Goal: Task Accomplishment & Management: Use online tool/utility

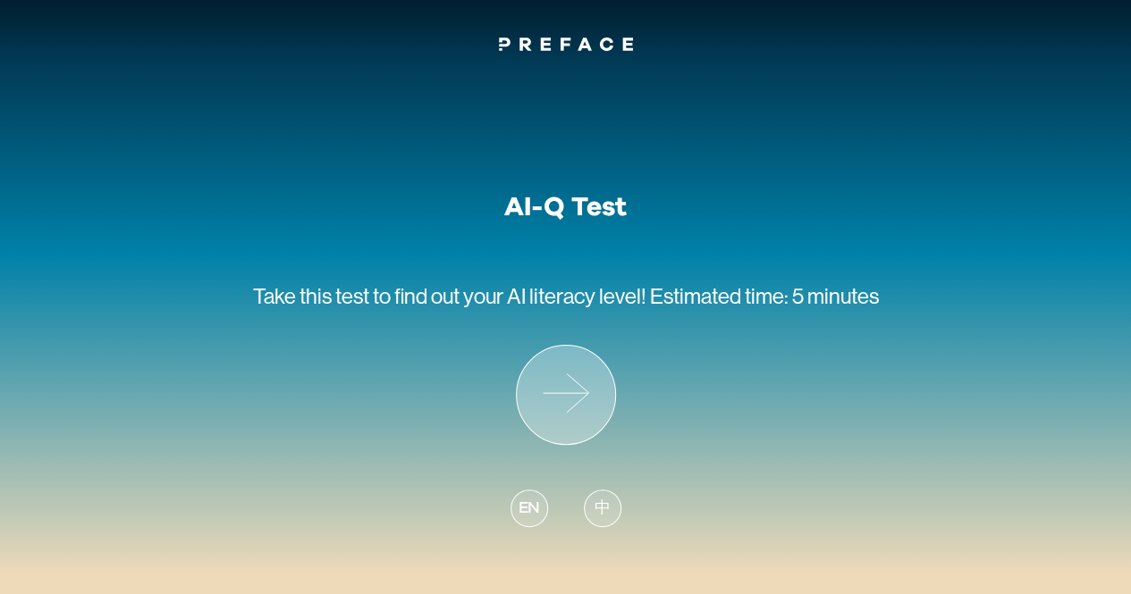
click at [561, 413] on icon at bounding box center [566, 395] width 98 height 98
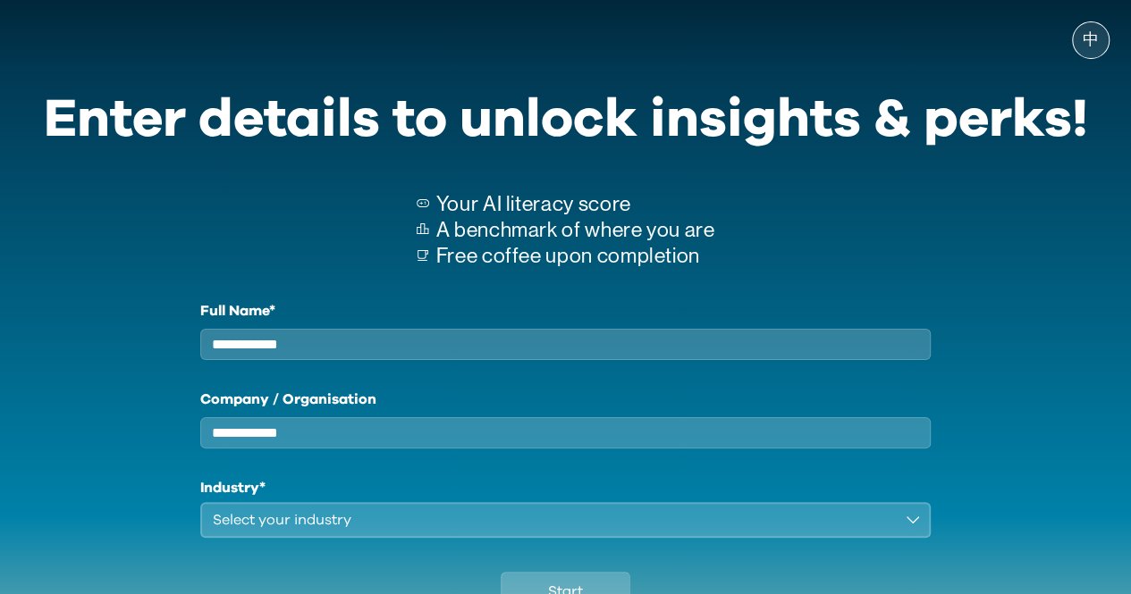
scroll to position [147, 0]
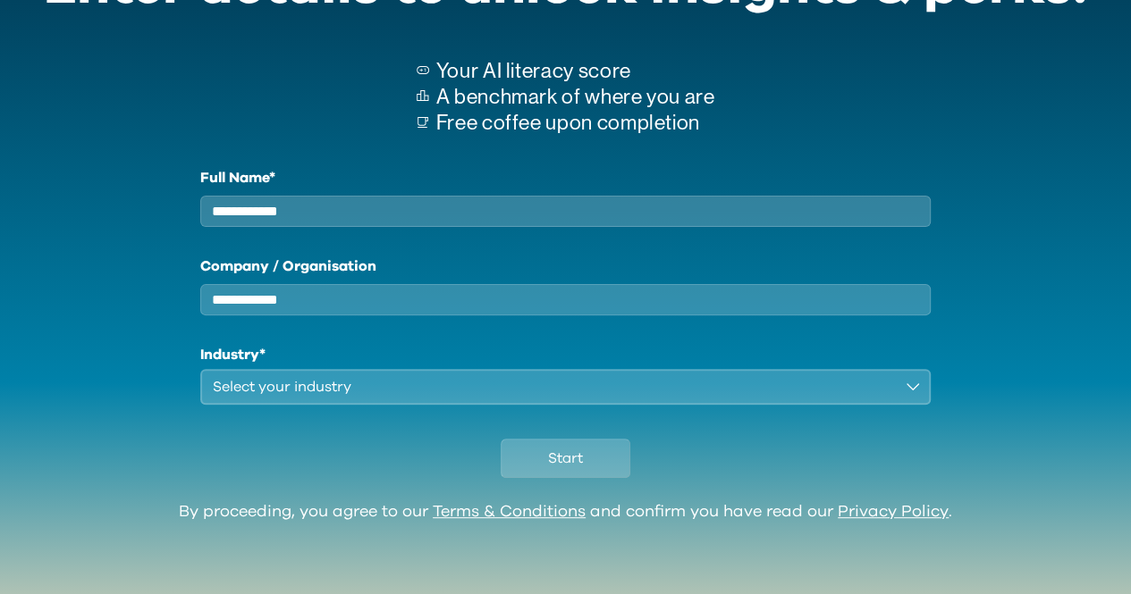
click at [471, 199] on input "Full Name*" at bounding box center [565, 211] width 731 height 31
type input "**********"
click at [387, 287] on input "Company / Organisation" at bounding box center [565, 299] width 731 height 31
click at [409, 383] on div "Select your industry" at bounding box center [553, 386] width 681 height 21
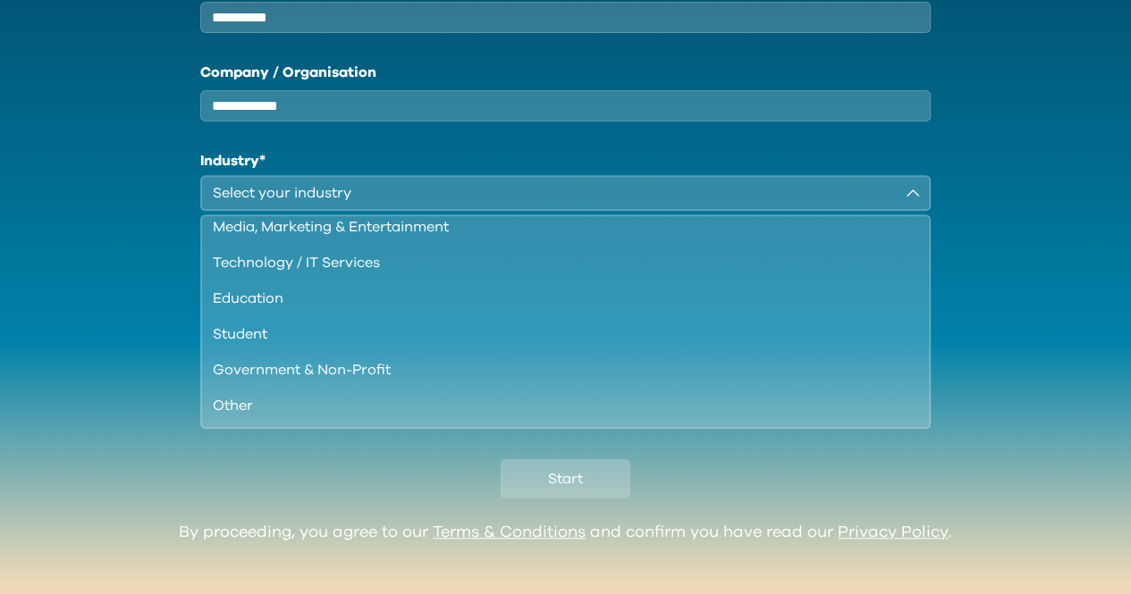
scroll to position [0, 0]
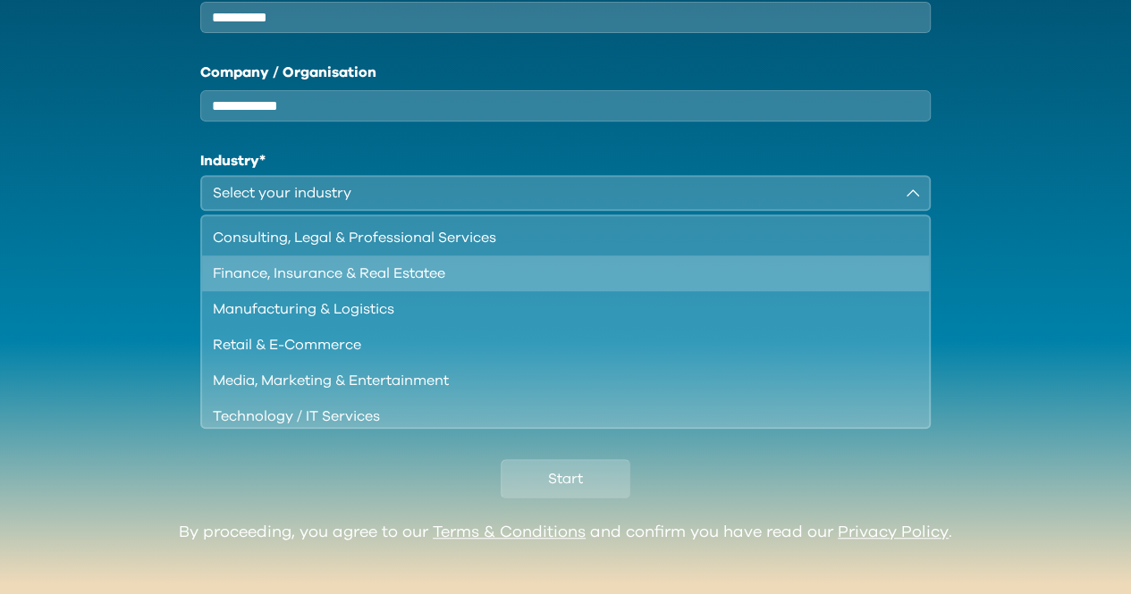
click at [315, 283] on div "Finance, Insurance & Real Estatee" at bounding box center [555, 273] width 685 height 21
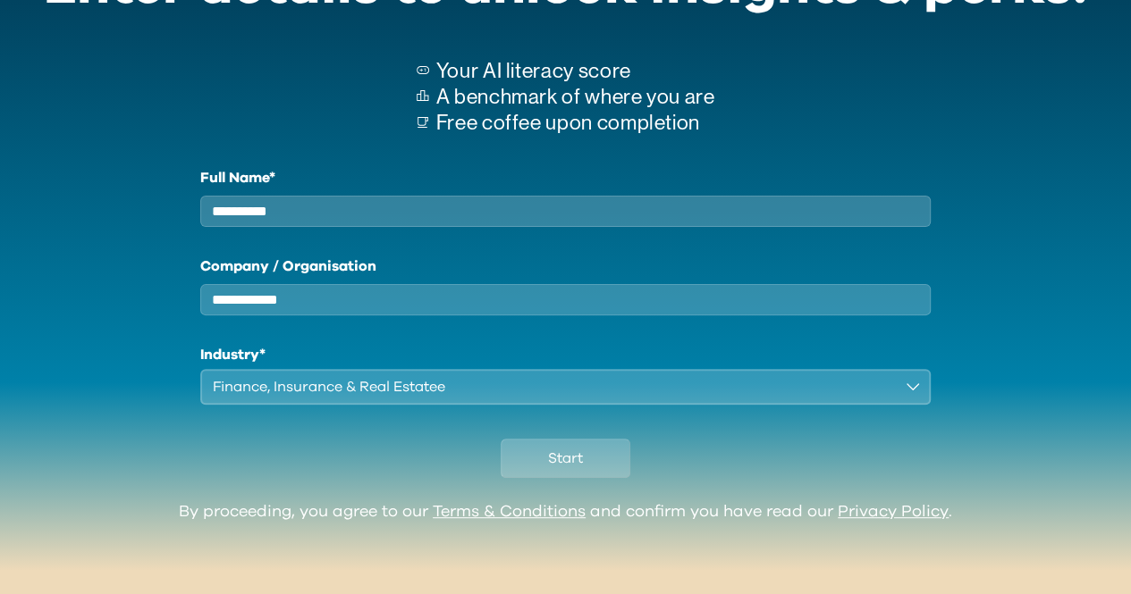
scroll to position [147, 0]
click at [380, 390] on div "Finance, Insurance & Real Estatee" at bounding box center [553, 386] width 681 height 21
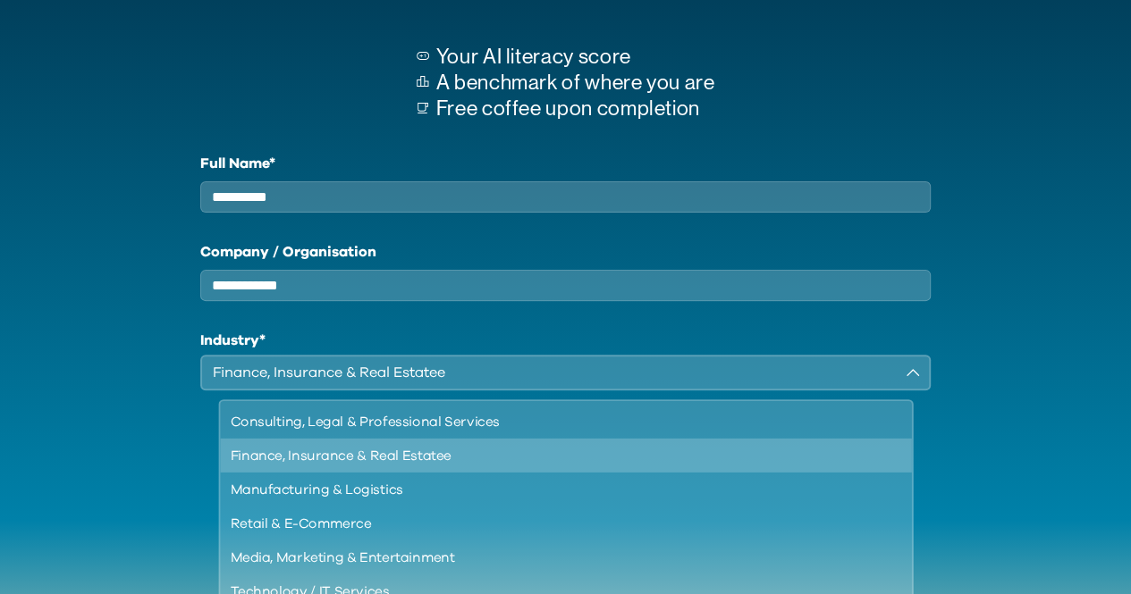
scroll to position [327, 0]
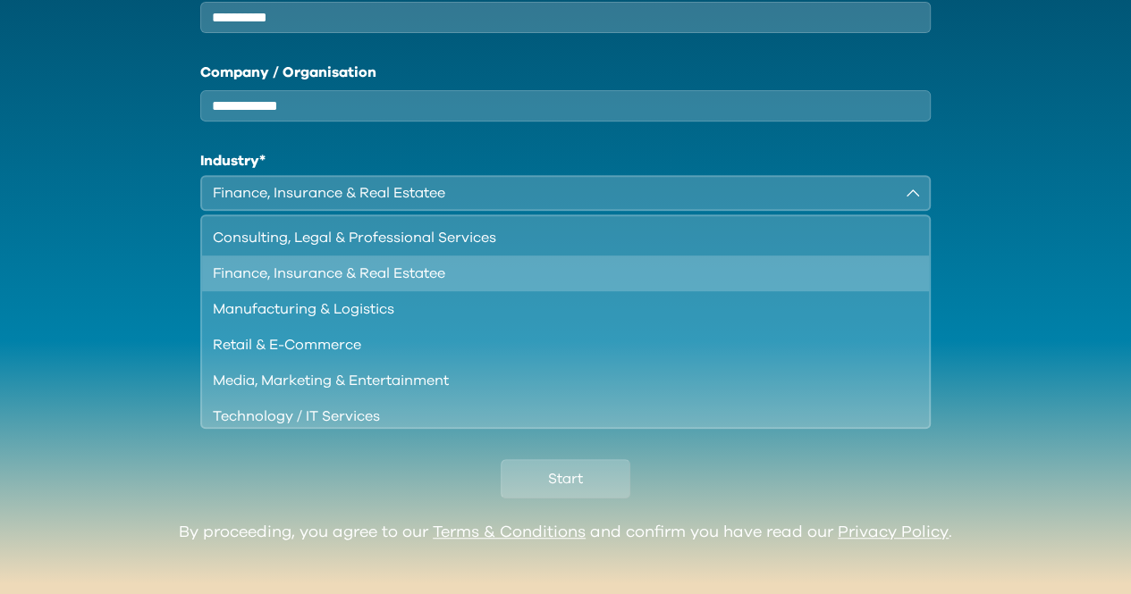
click at [385, 279] on div "Finance, Insurance & Real Estatee" at bounding box center [555, 273] width 685 height 21
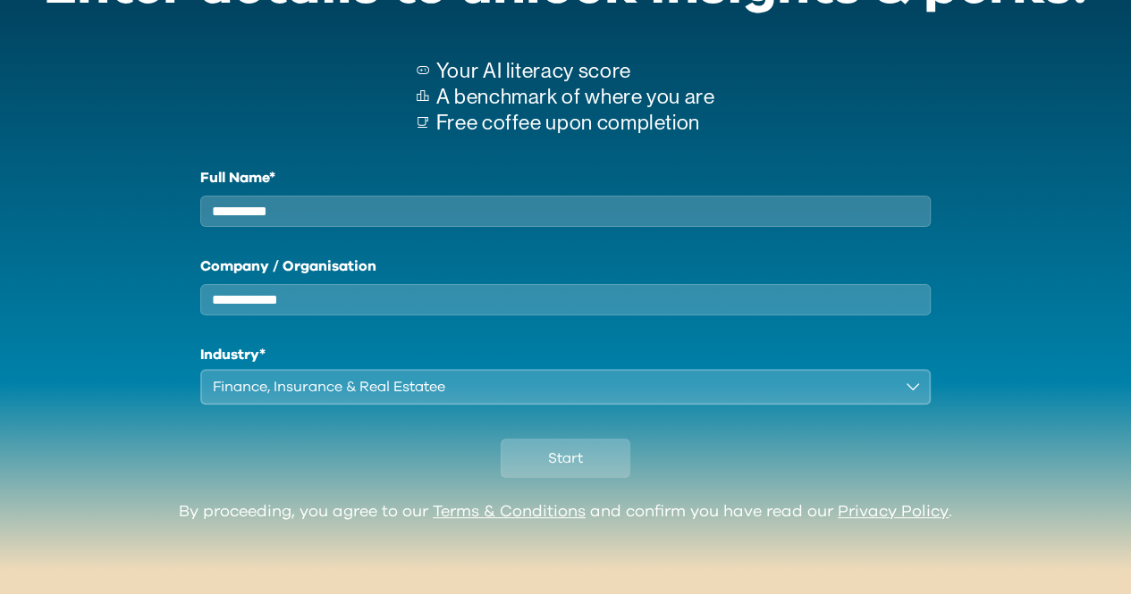
scroll to position [147, 0]
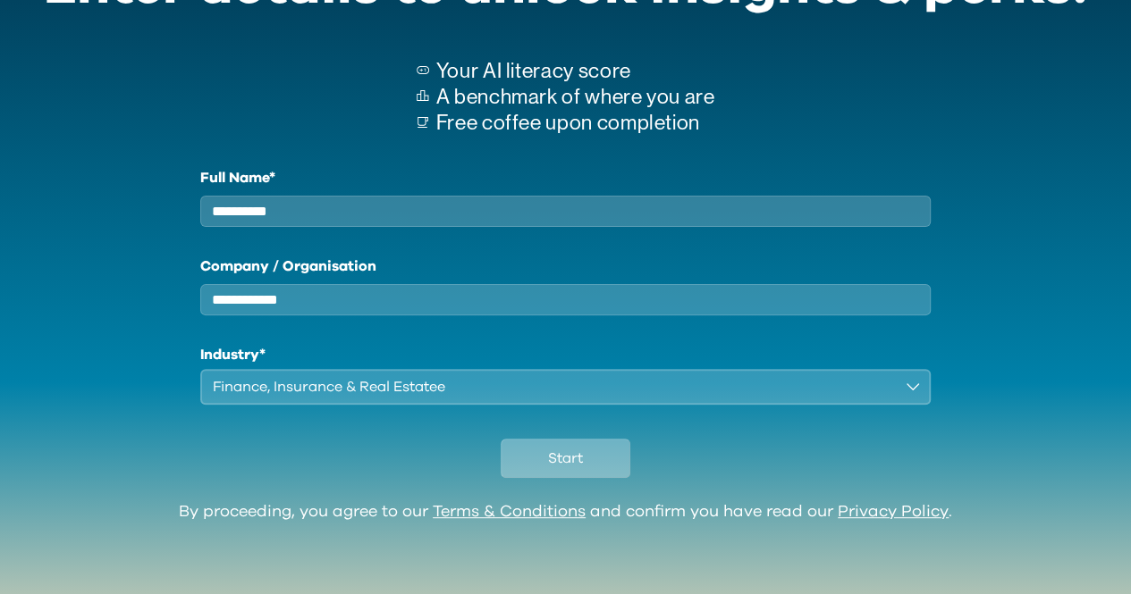
click at [544, 460] on button "Start" at bounding box center [565, 458] width 130 height 39
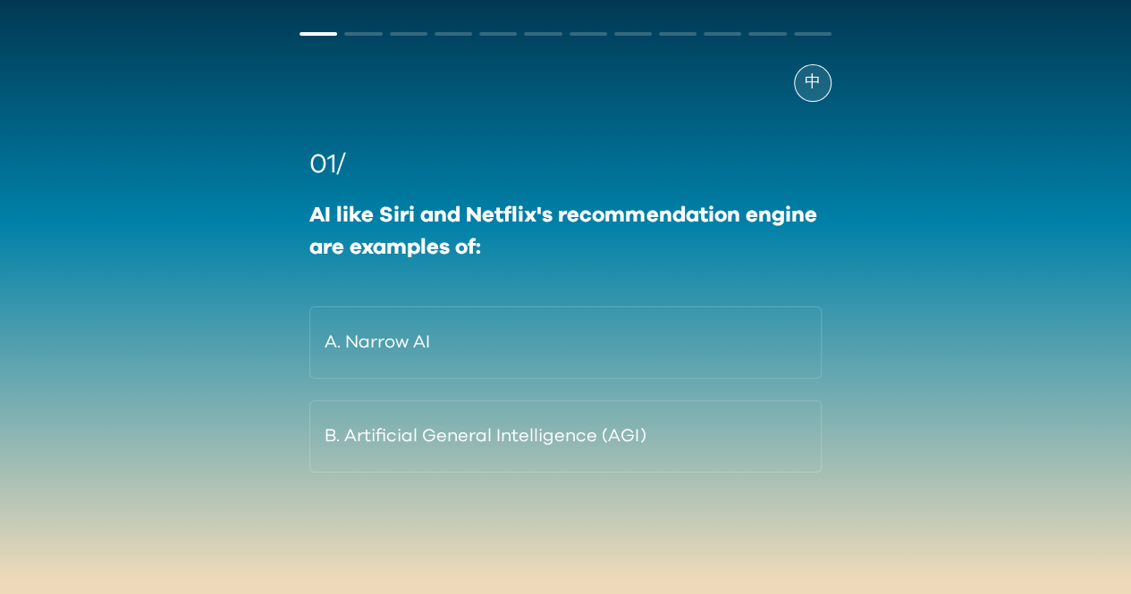
scroll to position [71, 0]
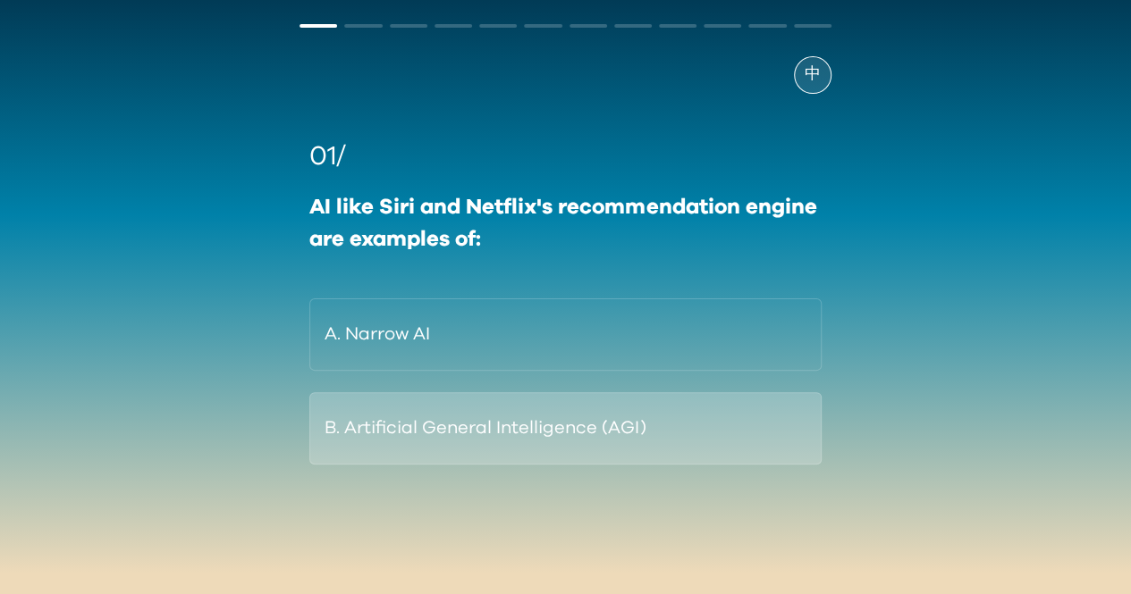
click at [512, 441] on button "B. Artificial General Intelligence (AGI)" at bounding box center [564, 428] width 511 height 72
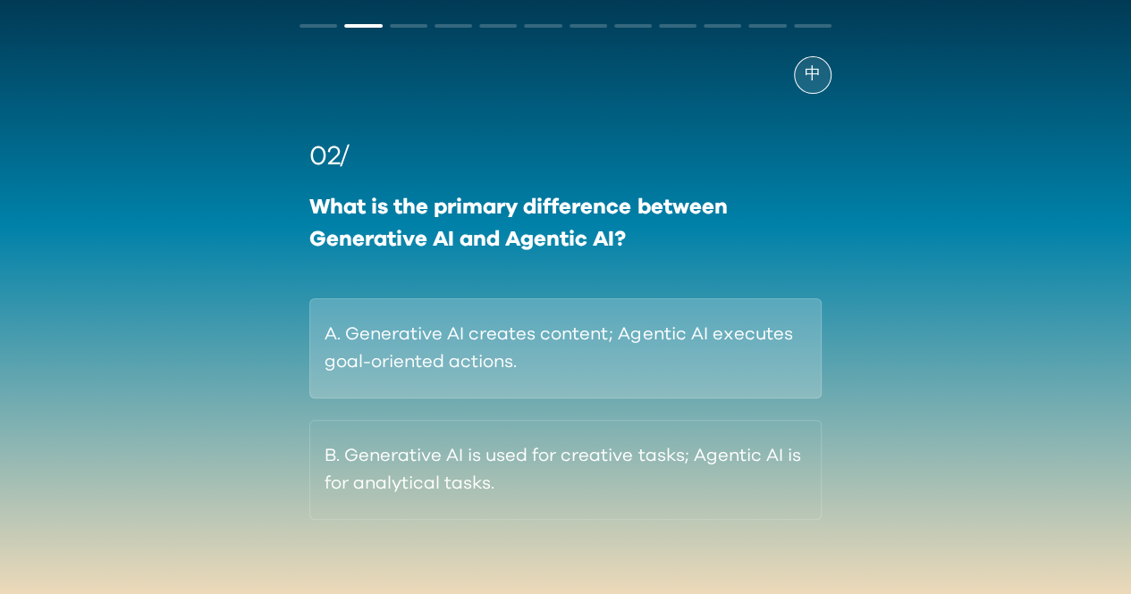
click at [539, 347] on button "A. Generative AI creates content; Agentic AI executes goal-oriented actions." at bounding box center [564, 349] width 511 height 100
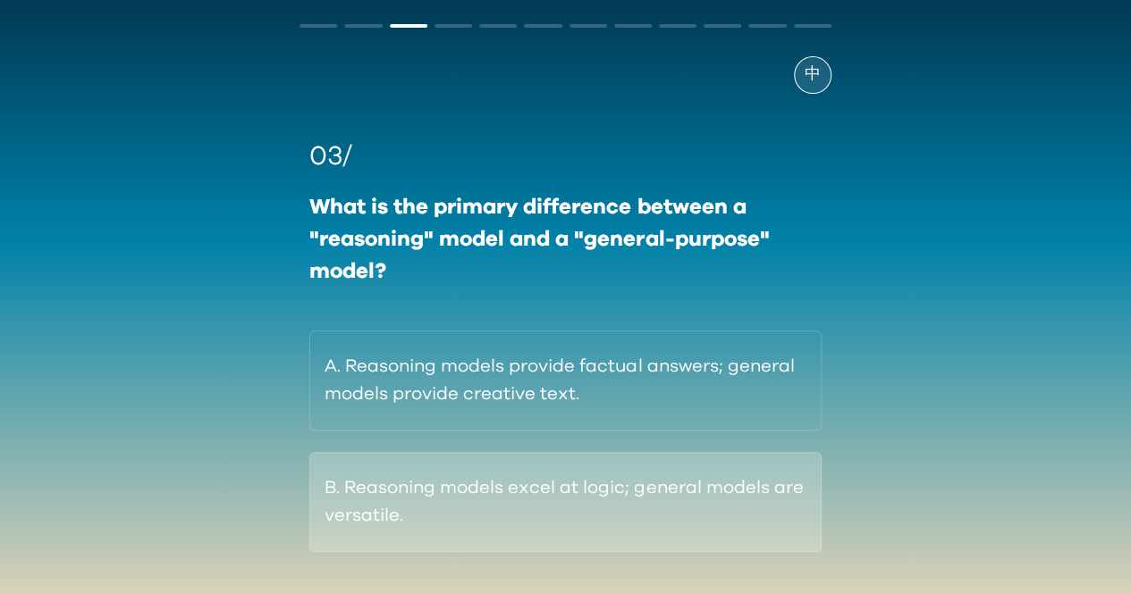
click at [573, 506] on button "B. Reasoning models excel at logic; general models are versatile." at bounding box center [564, 502] width 511 height 100
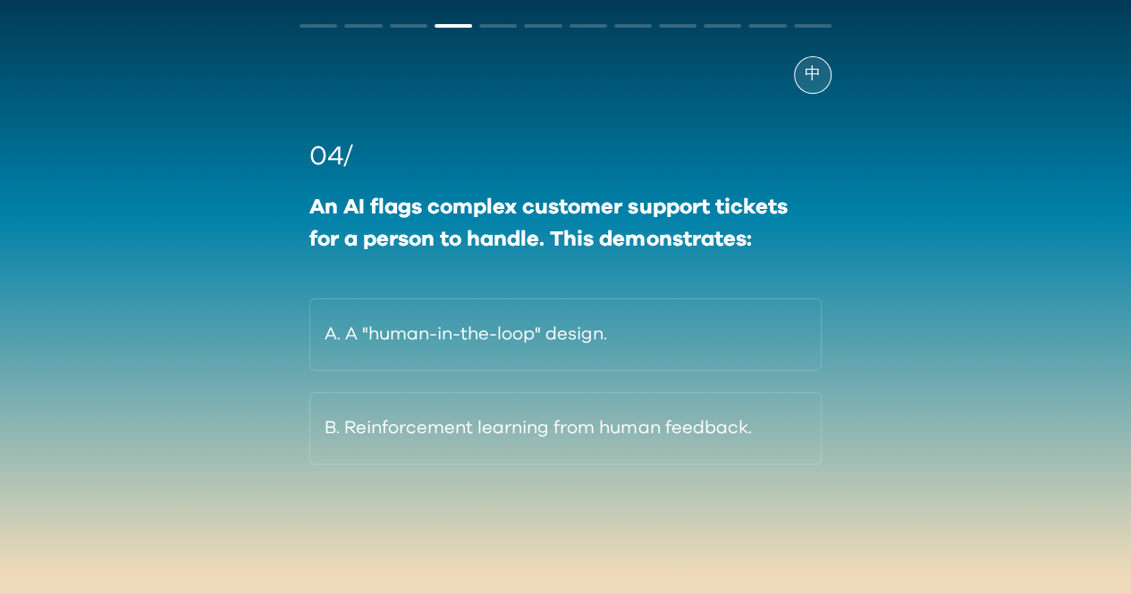
click at [541, 412] on button "B. Reinforcement learning from human feedback." at bounding box center [564, 428] width 511 height 72
